Goal: Information Seeking & Learning: Learn about a topic

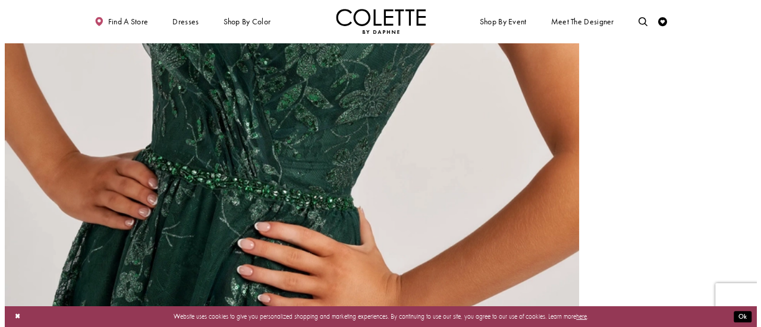
scroll to position [2015, 0]
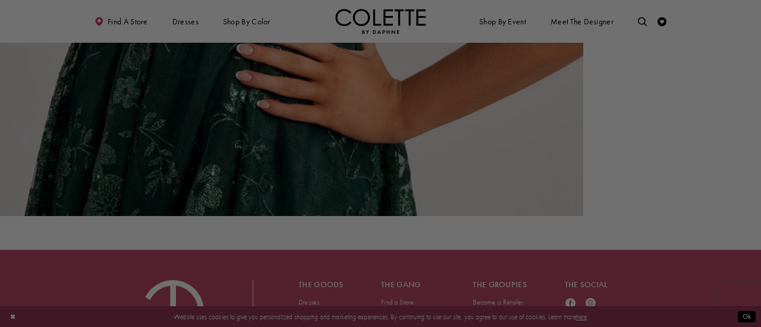
click at [193, 17] on div at bounding box center [384, 165] width 768 height 331
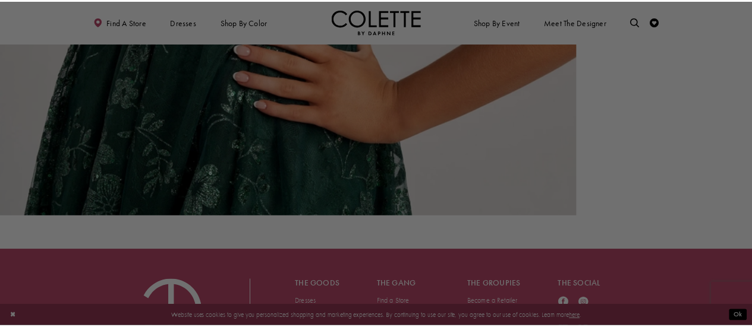
scroll to position [1994, 0]
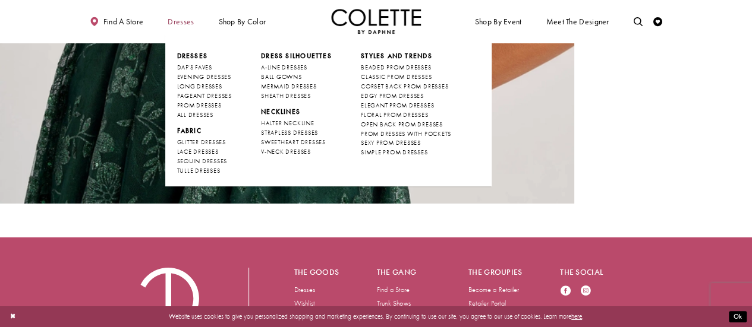
click at [185, 27] on span "Dresses" at bounding box center [180, 21] width 31 height 25
click at [192, 55] on span "Dresses" at bounding box center [191, 56] width 31 height 8
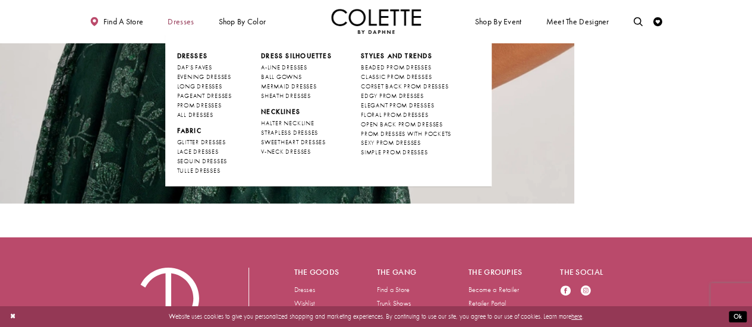
click at [186, 27] on span "Dresses" at bounding box center [180, 21] width 31 height 25
click at [171, 27] on span "Dresses" at bounding box center [180, 21] width 31 height 25
click at [209, 70] on span "DAF'S FAVES" at bounding box center [193, 68] width 35 height 8
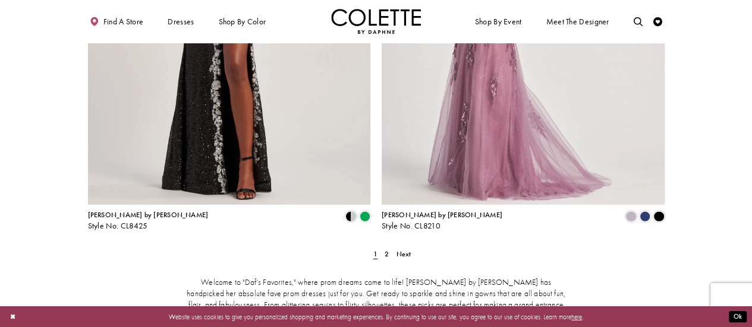
scroll to position [1624, 0]
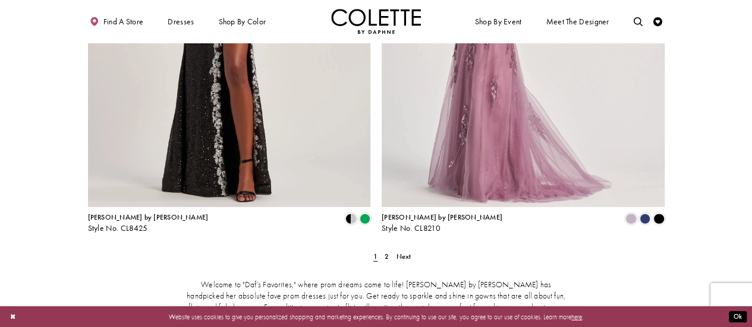
click at [401, 261] on div "Welcome to "Daf’s Favorites," where prom dreams come to life! Colette by Daphne…" at bounding box center [376, 308] width 576 height 94
click at [408, 252] on span "Next" at bounding box center [403, 257] width 15 height 10
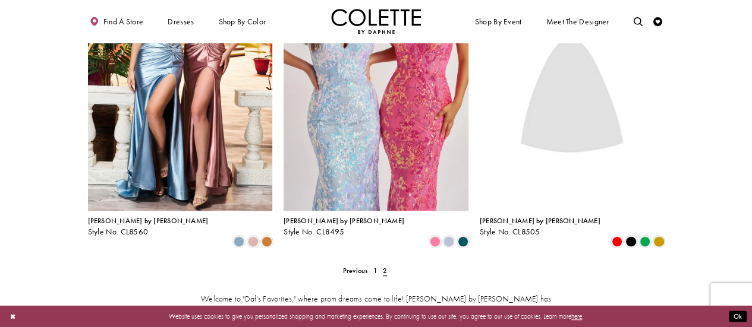
scroll to position [476, 0]
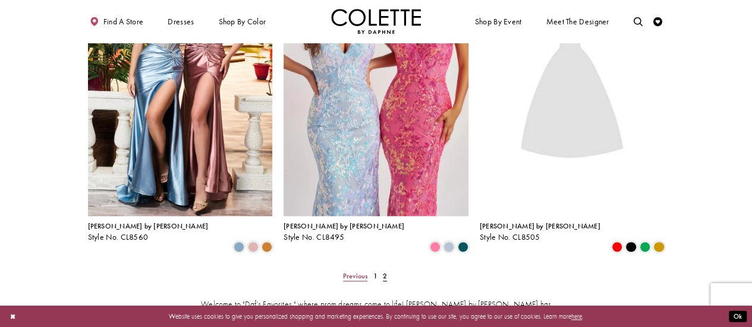
click at [358, 272] on span "Previous" at bounding box center [355, 277] width 25 height 10
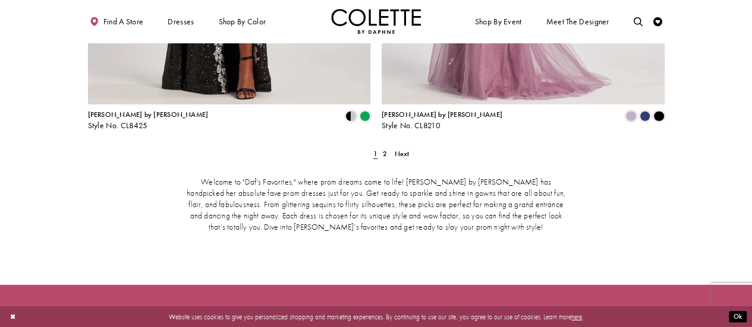
scroll to position [1728, 0]
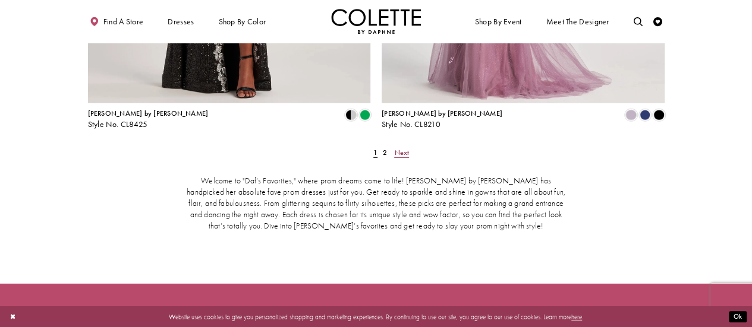
click at [399, 148] on span "Next" at bounding box center [401, 153] width 15 height 10
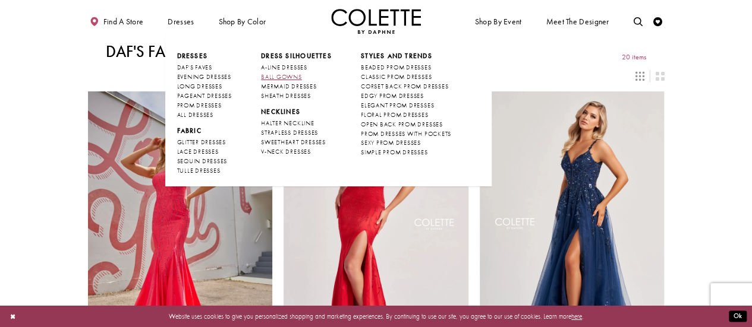
click at [290, 76] on span "BALL GOWNS" at bounding box center [281, 77] width 41 height 8
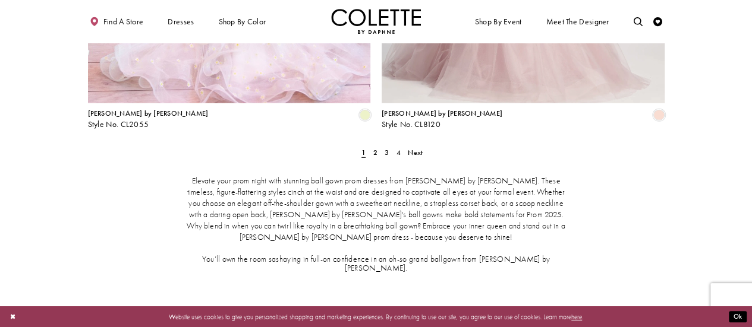
scroll to position [1728, 0]
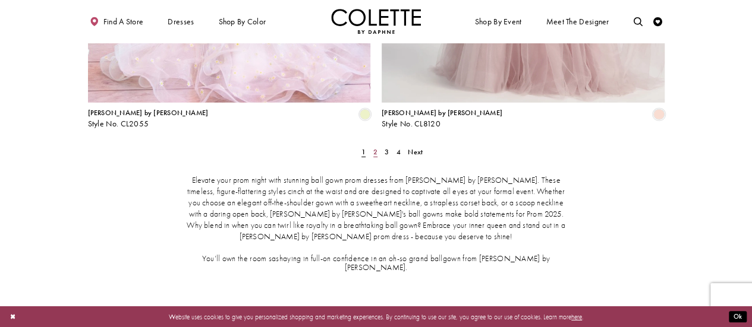
click at [377, 146] on link "2" at bounding box center [375, 152] width 10 height 13
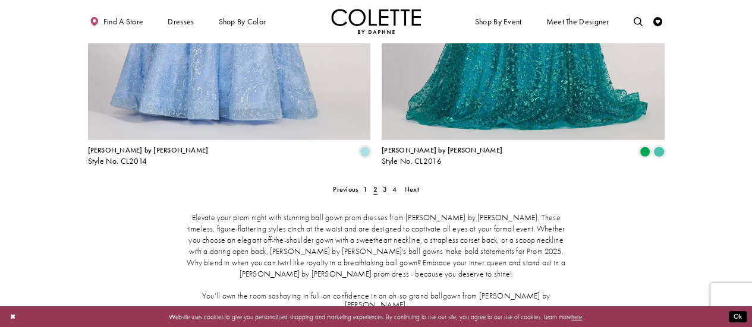
scroll to position [1691, 0]
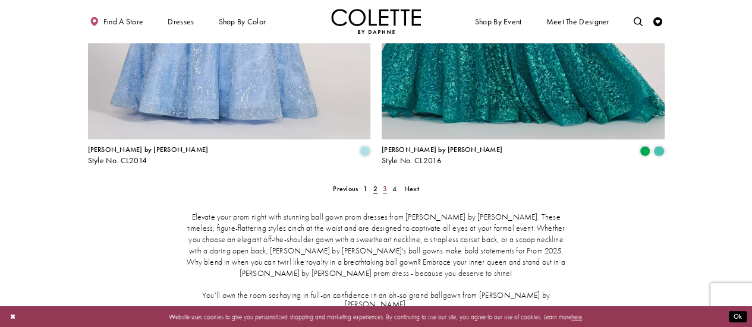
click at [387, 182] on link "3" at bounding box center [385, 188] width 10 height 13
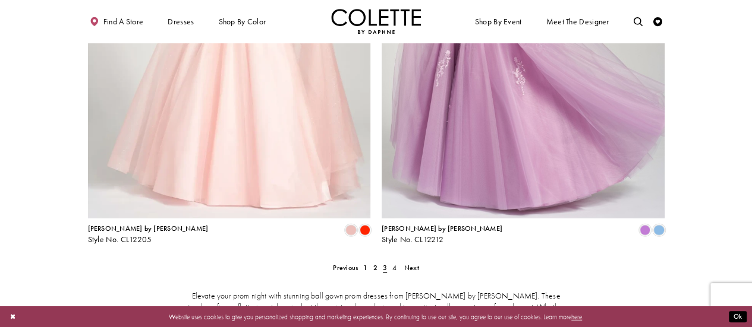
scroll to position [1611, 0]
click at [395, 264] on span "4" at bounding box center [394, 269] width 4 height 10
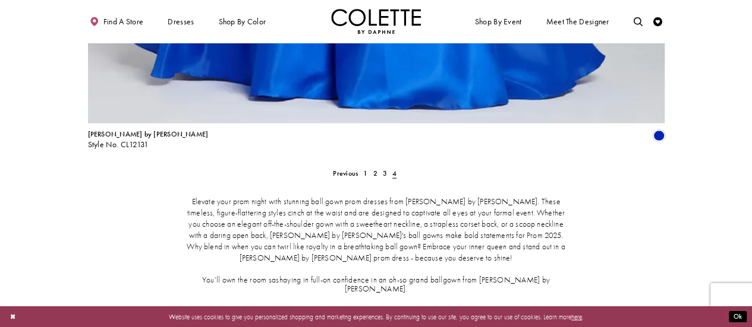
scroll to position [1644, 0]
